Goal: Navigation & Orientation: Go to known website

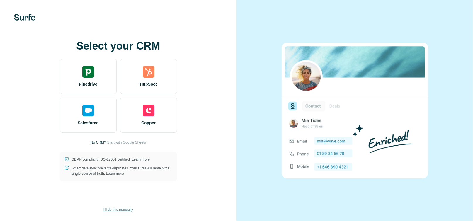
click at [122, 209] on span "I’ll do this manually" at bounding box center [118, 209] width 30 height 5
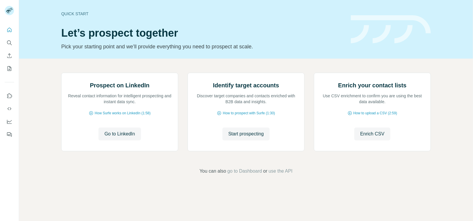
scroll to position [32, 0]
click at [110, 137] on span "Go to LinkedIn" at bounding box center [119, 133] width 30 height 7
